Goal: Information Seeking & Learning: Learn about a topic

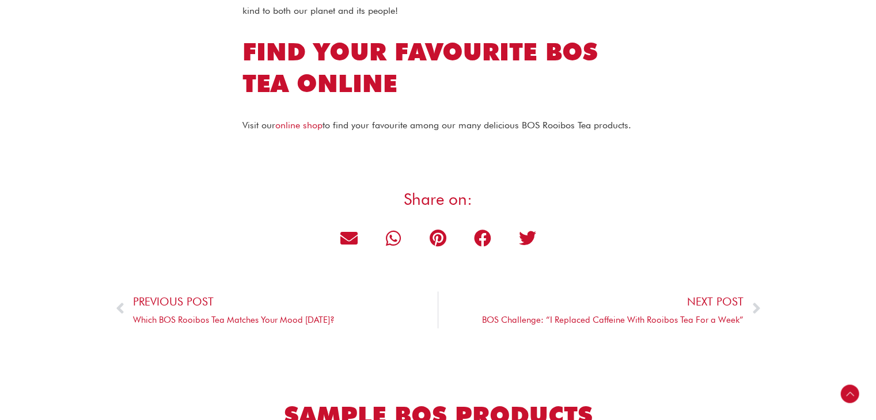
scroll to position [2705, 0]
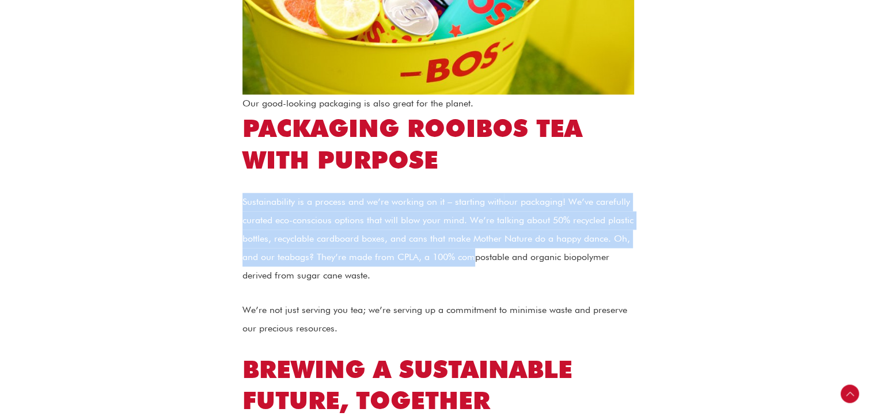
drag, startPoint x: 241, startPoint y: 184, endPoint x: 472, endPoint y: 235, distance: 236.9
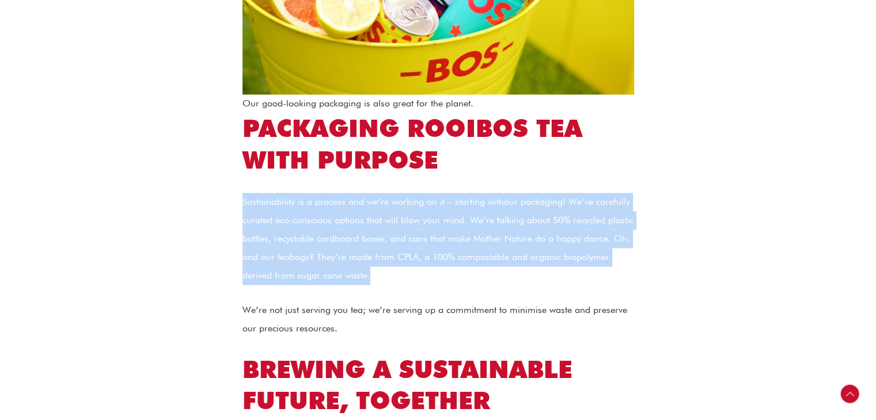
drag, startPoint x: 242, startPoint y: 185, endPoint x: 385, endPoint y: 257, distance: 160.1
click at [385, 257] on p "Sustainability is a process and we’re working on it – starting with our packagi…" at bounding box center [437, 239] width 391 height 92
copy p "Sustainability is a process and we’re working on it – starting with our packagi…"
